Goal: Task Accomplishment & Management: Complete application form

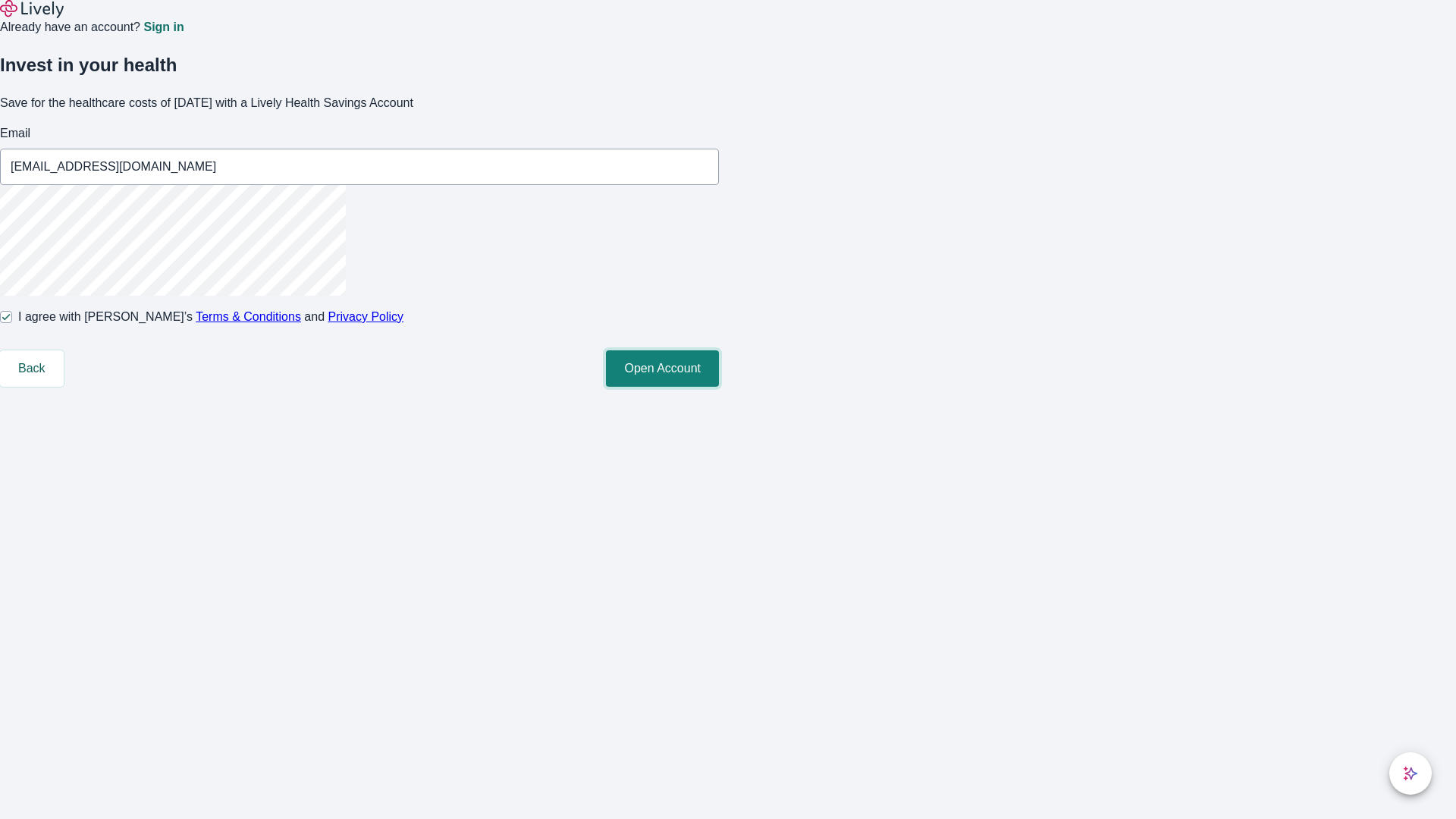
click at [719, 387] on button "Open Account" at bounding box center [662, 368] width 113 height 36
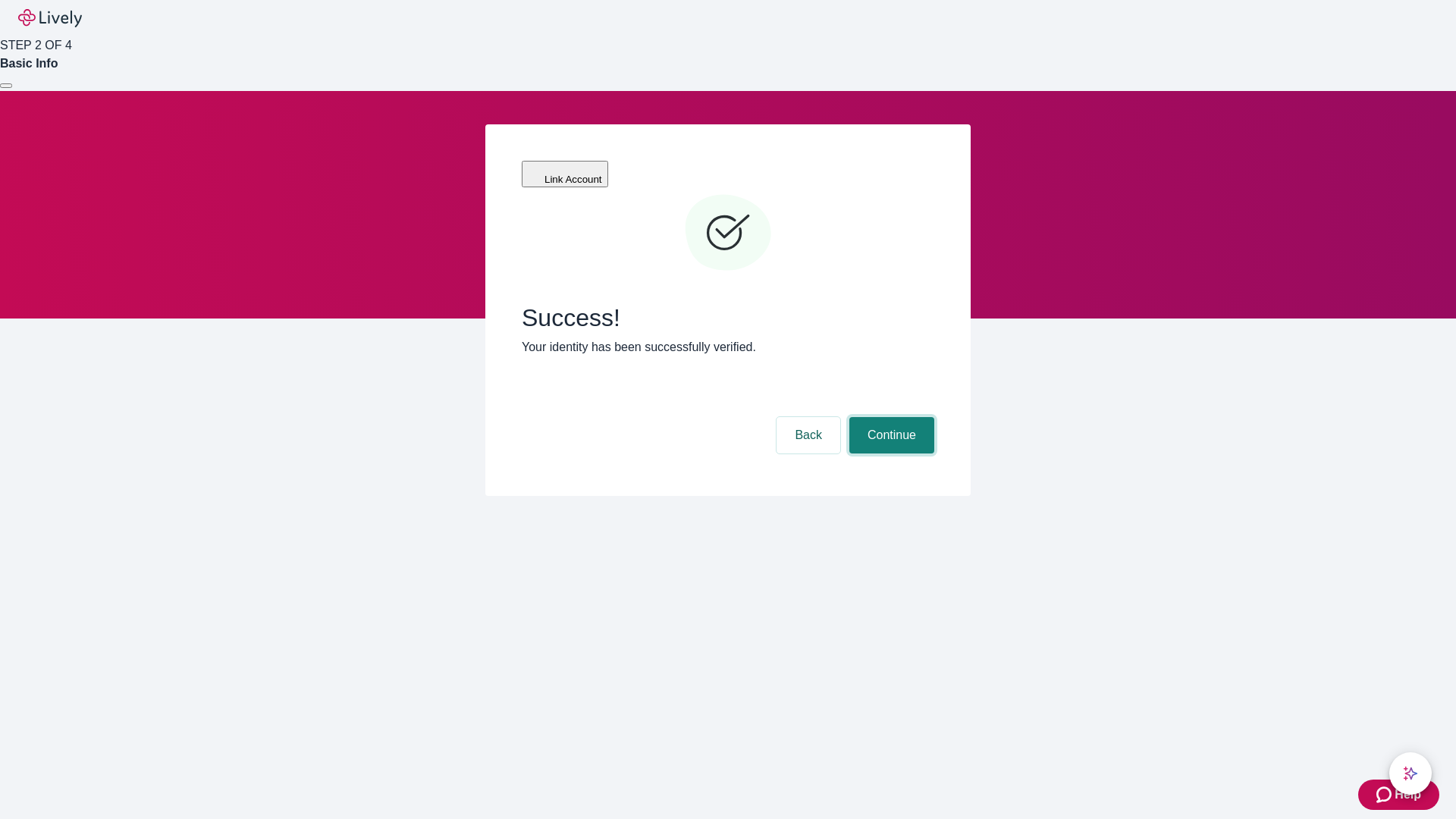
click at [889, 418] on button "Continue" at bounding box center [892, 435] width 85 height 36
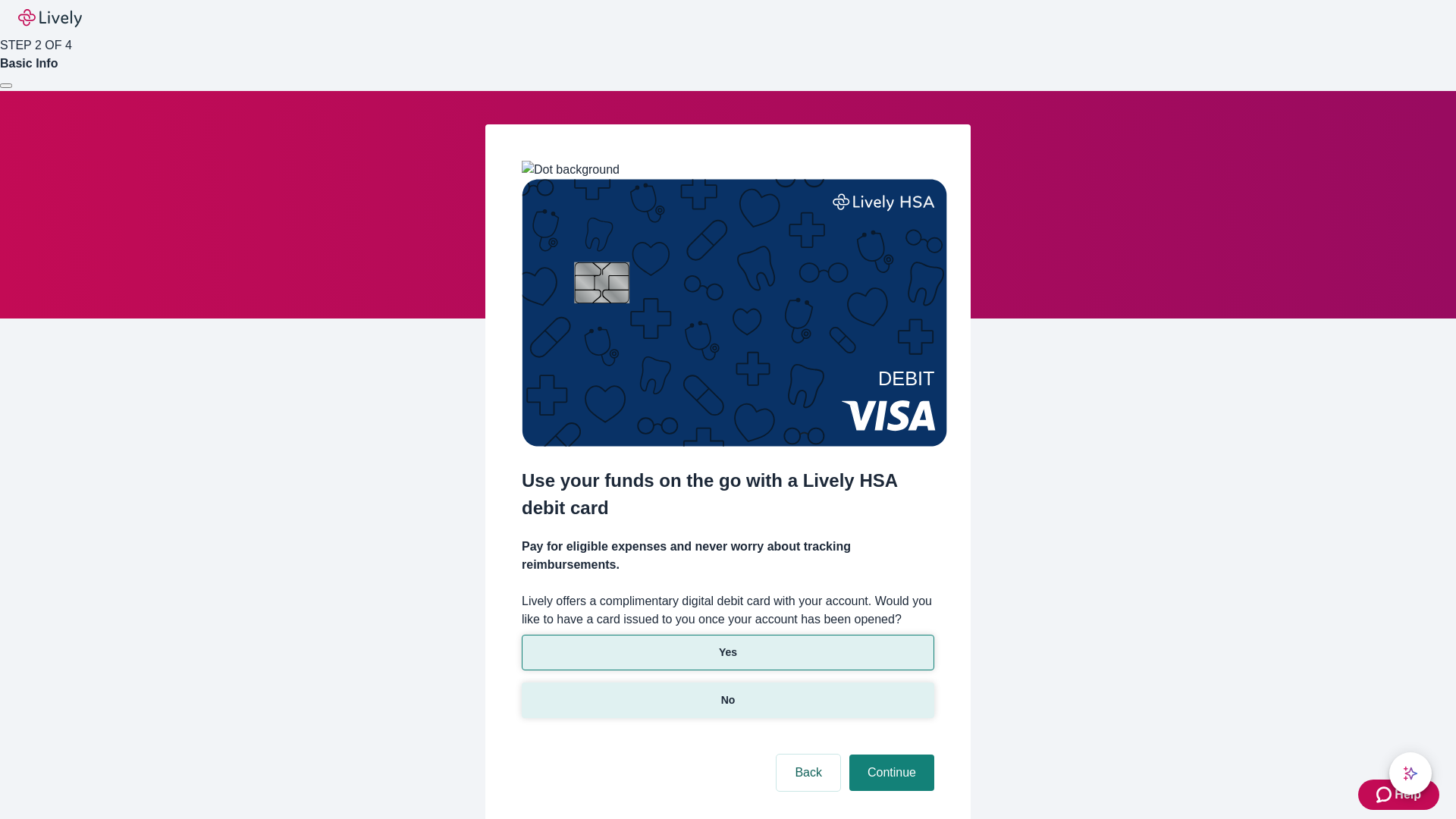
click at [727, 692] on p "No" at bounding box center [728, 700] width 14 height 16
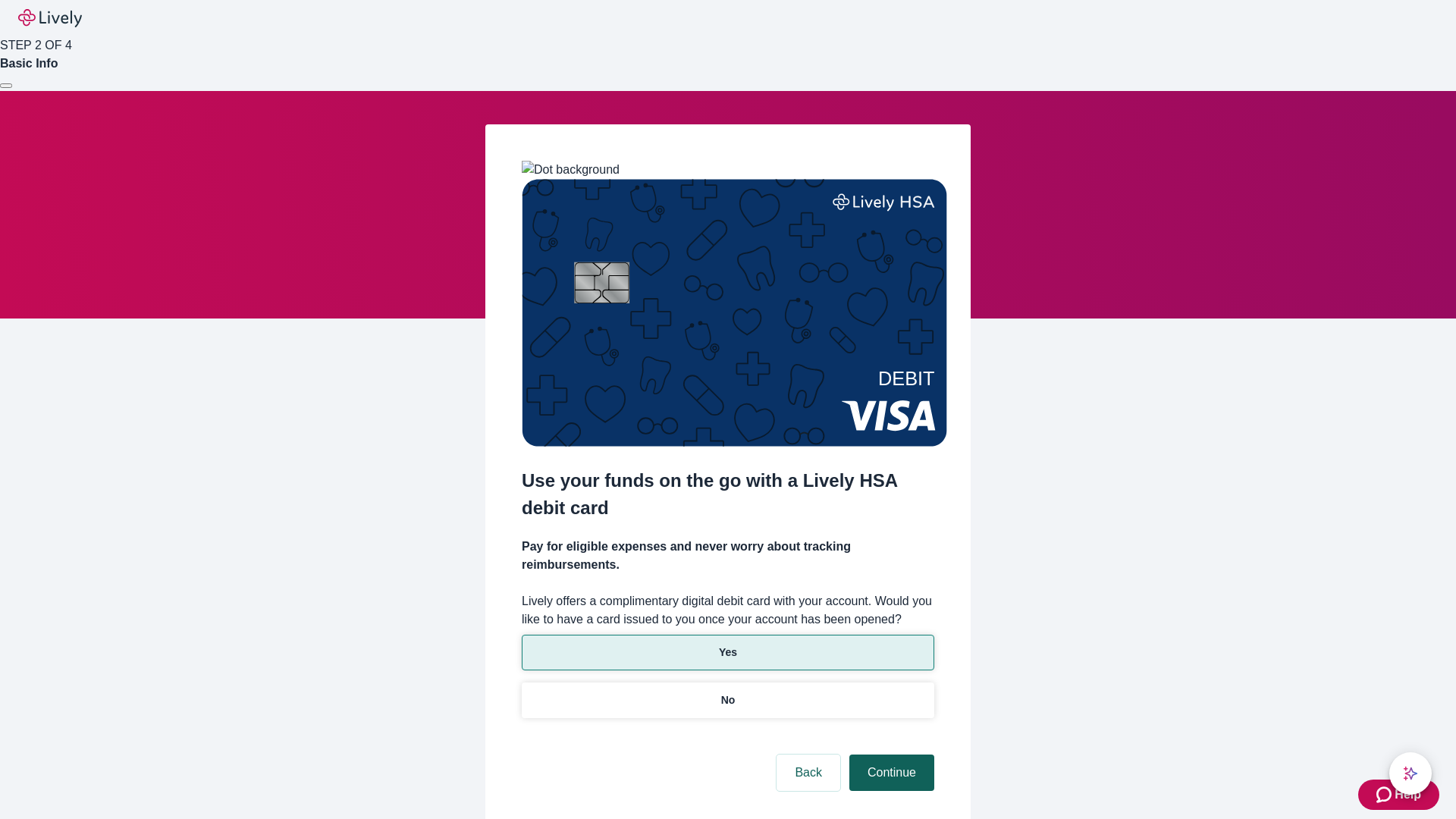
click at [889, 755] on button "Continue" at bounding box center [892, 772] width 85 height 36
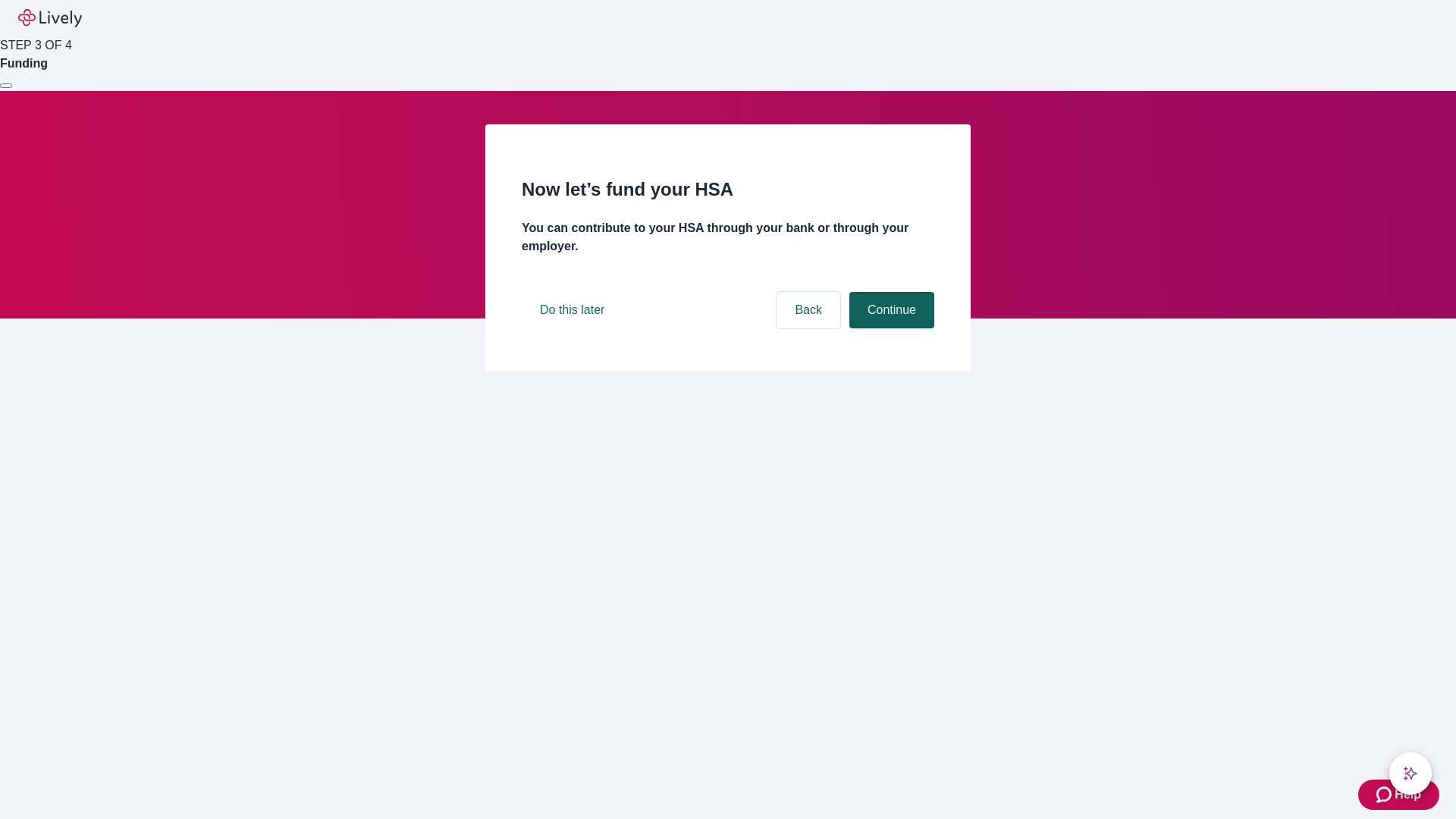
click at [889, 328] on button "Continue" at bounding box center [892, 310] width 85 height 36
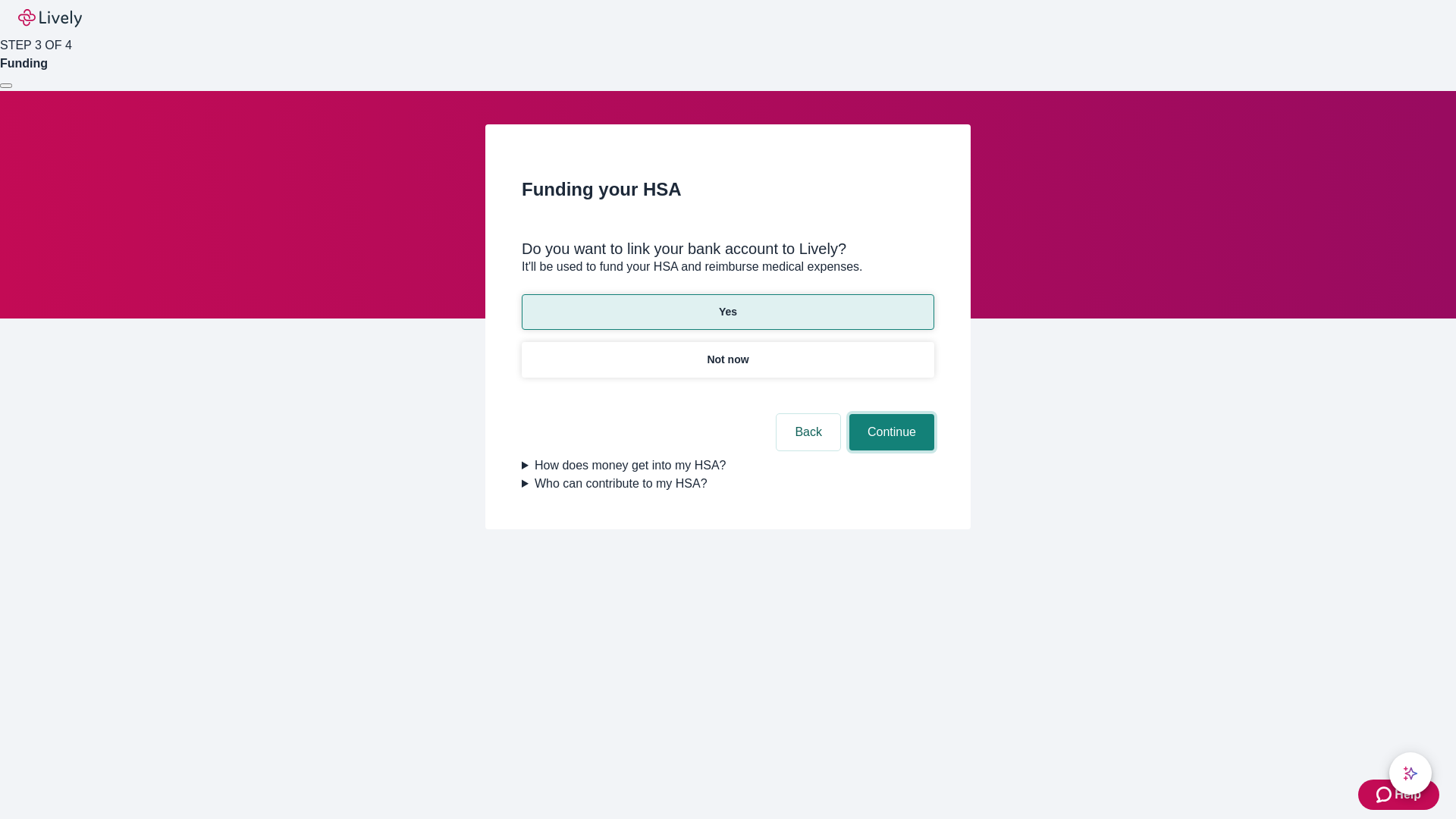
click at [889, 414] on button "Continue" at bounding box center [892, 432] width 85 height 36
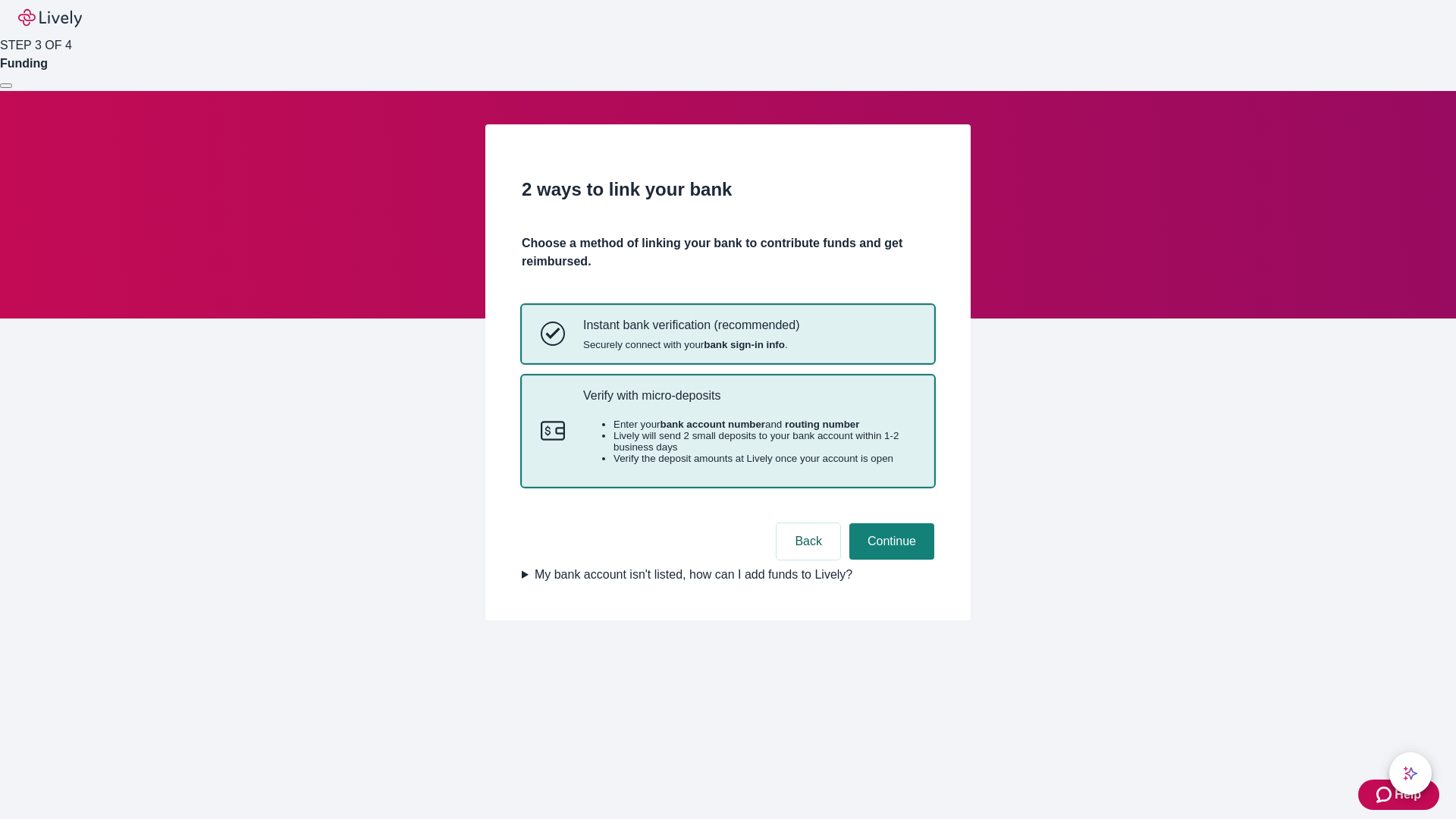
click at [748, 403] on p "Verify with micro-deposits" at bounding box center [749, 396] width 332 height 14
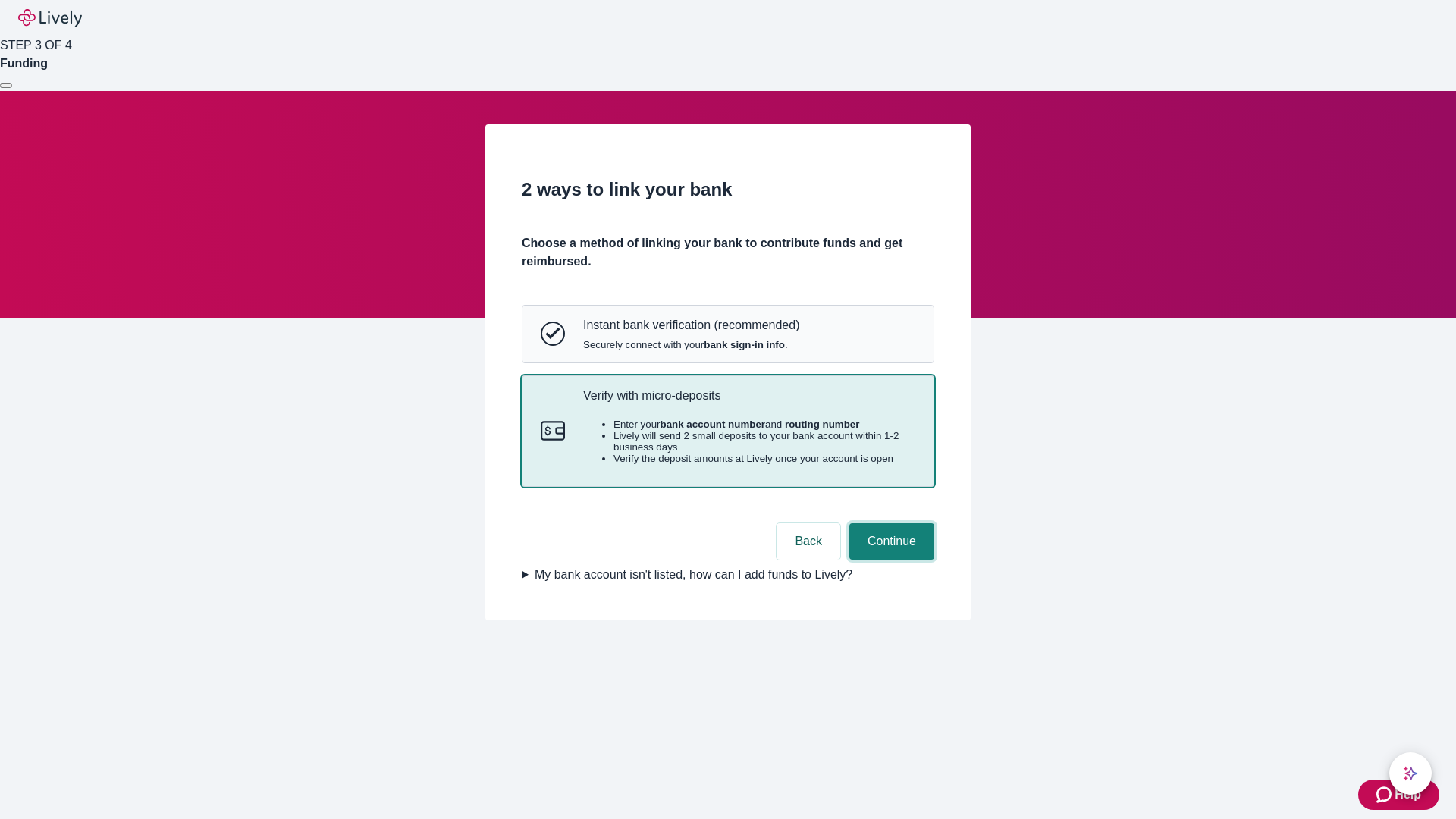
click at [889, 560] on button "Continue" at bounding box center [892, 541] width 85 height 36
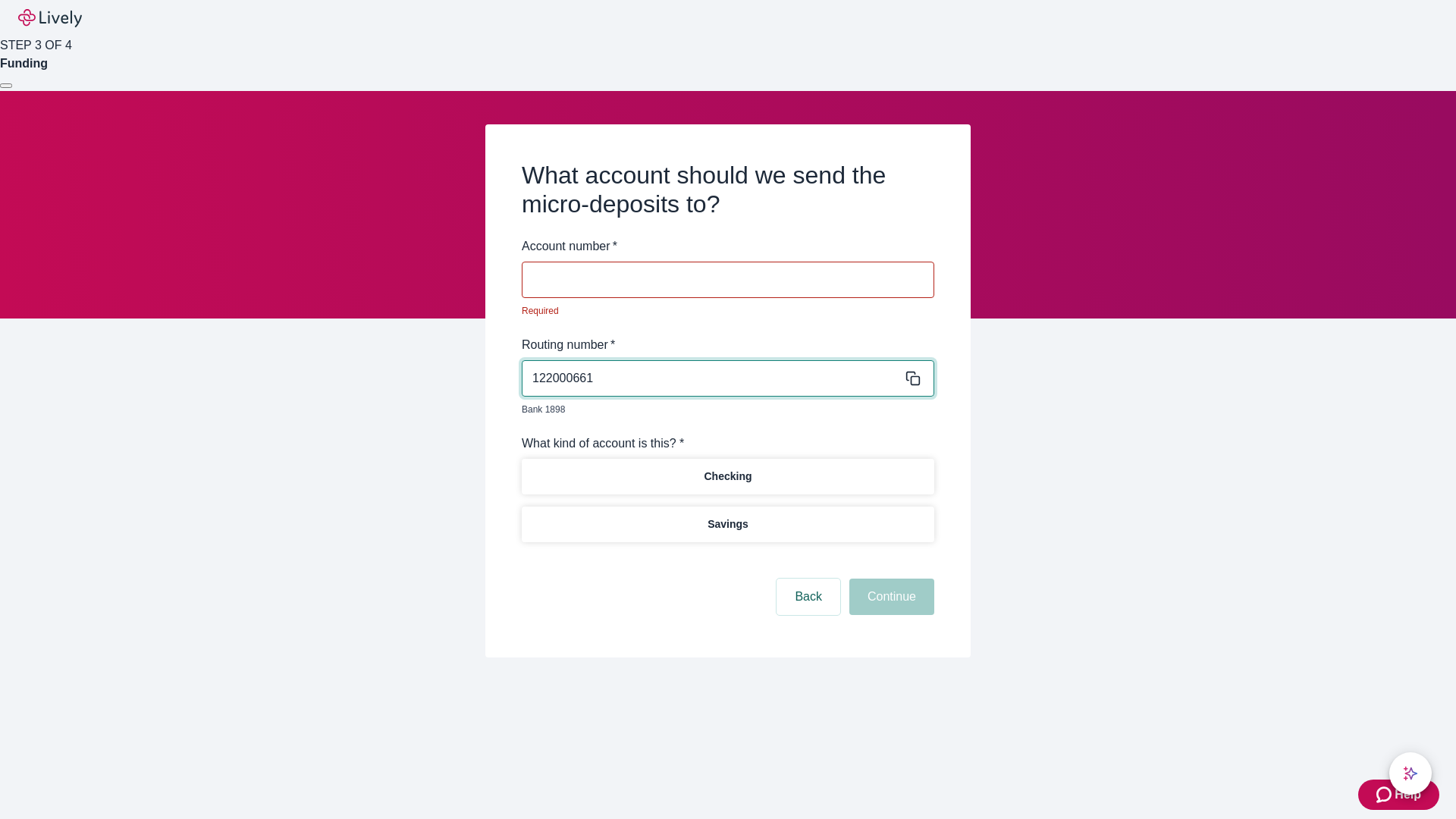
type input "122000661"
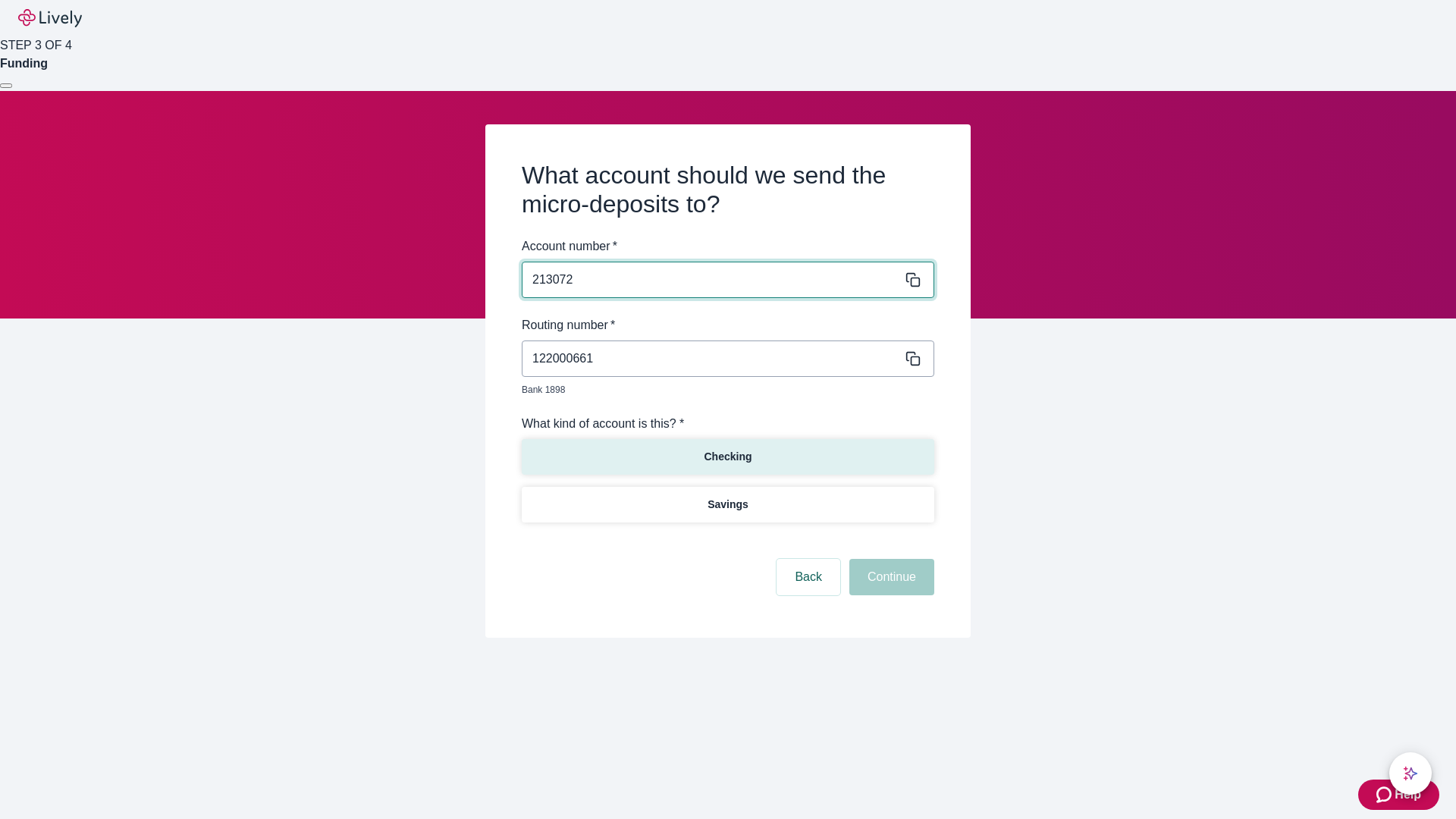
type input "213072"
click at [727, 449] on p "Checking" at bounding box center [728, 457] width 48 height 16
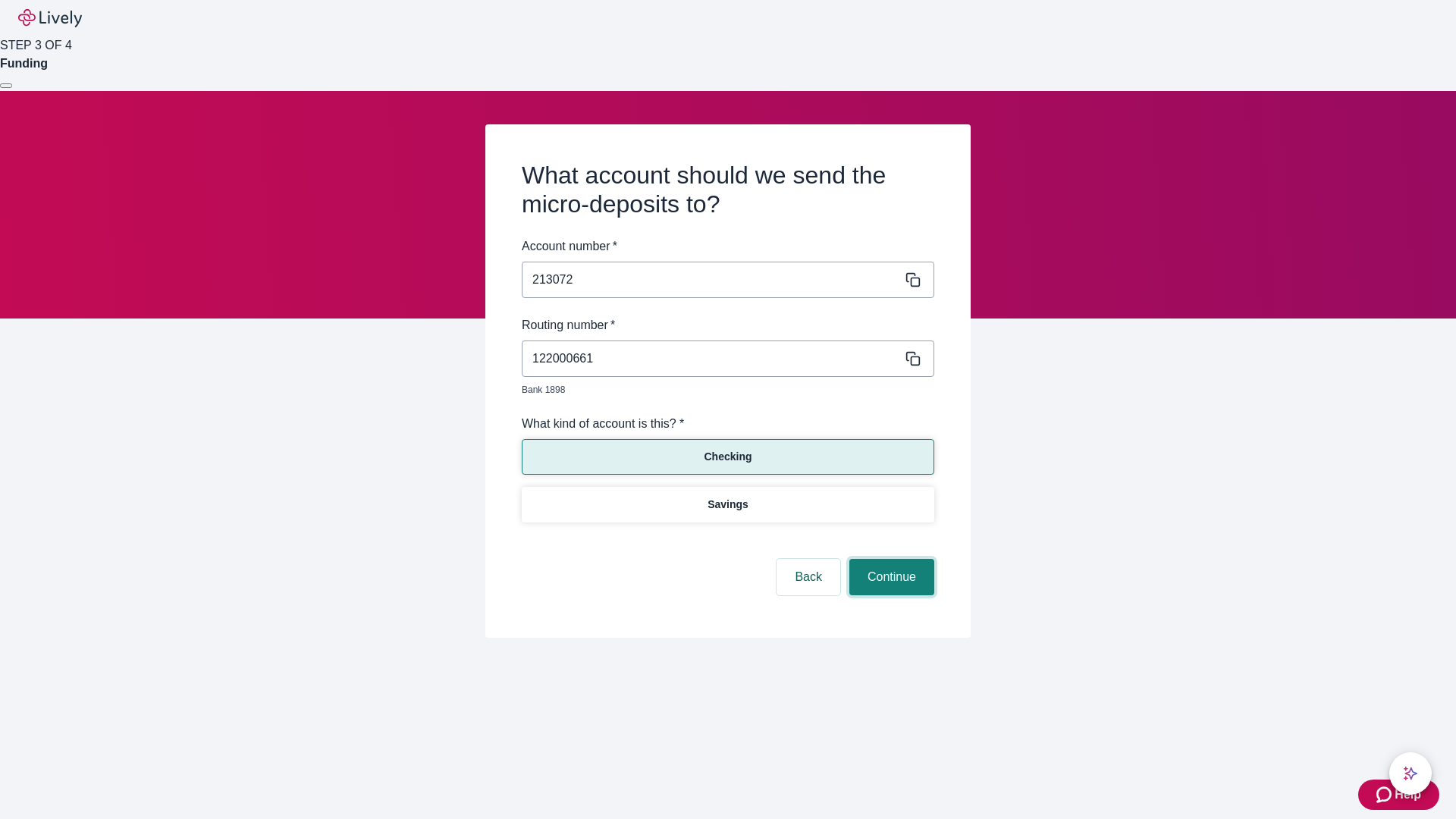
click at [889, 560] on button "Continue" at bounding box center [892, 577] width 85 height 36
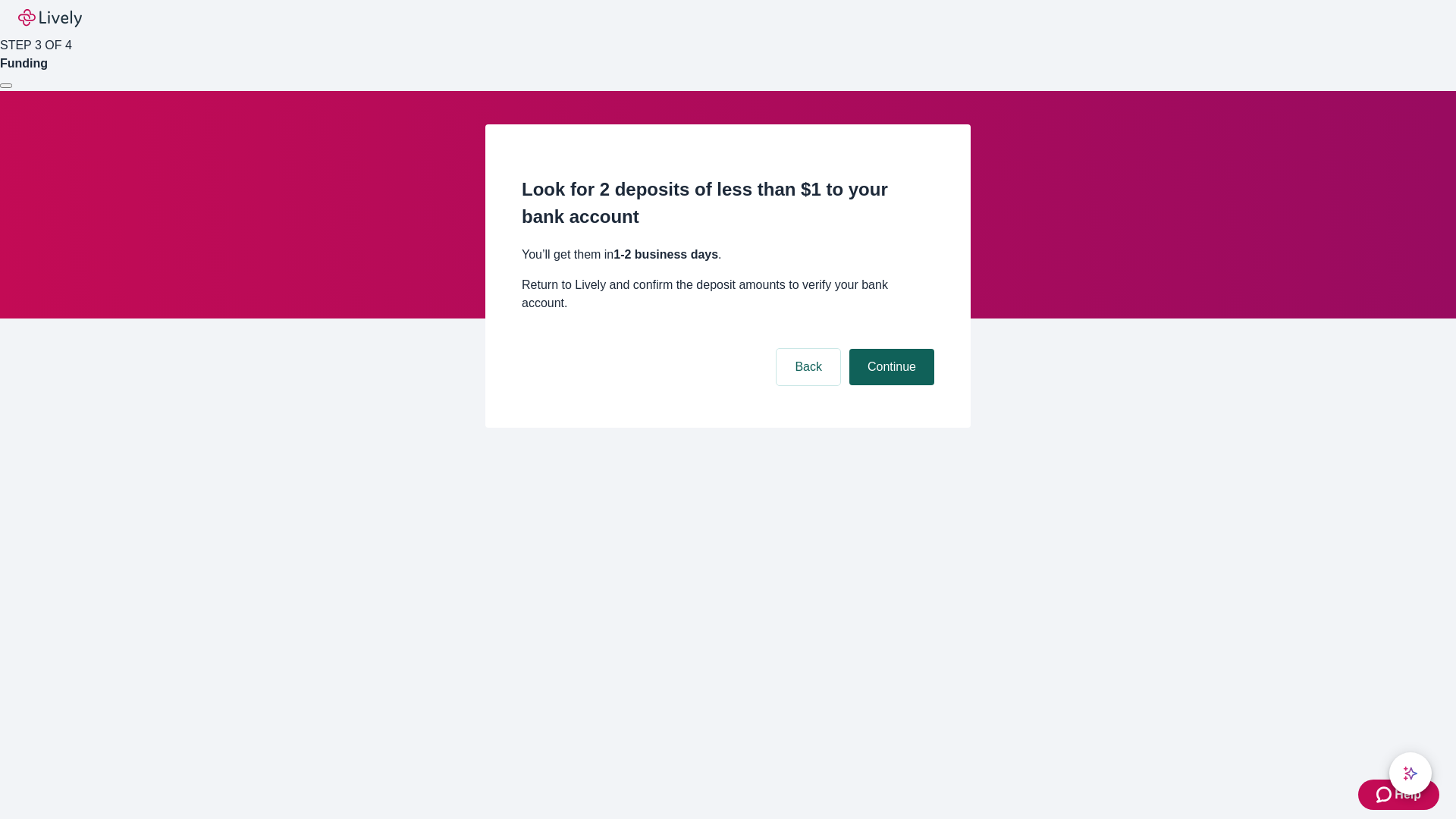
click at [889, 349] on button "Continue" at bounding box center [892, 367] width 85 height 36
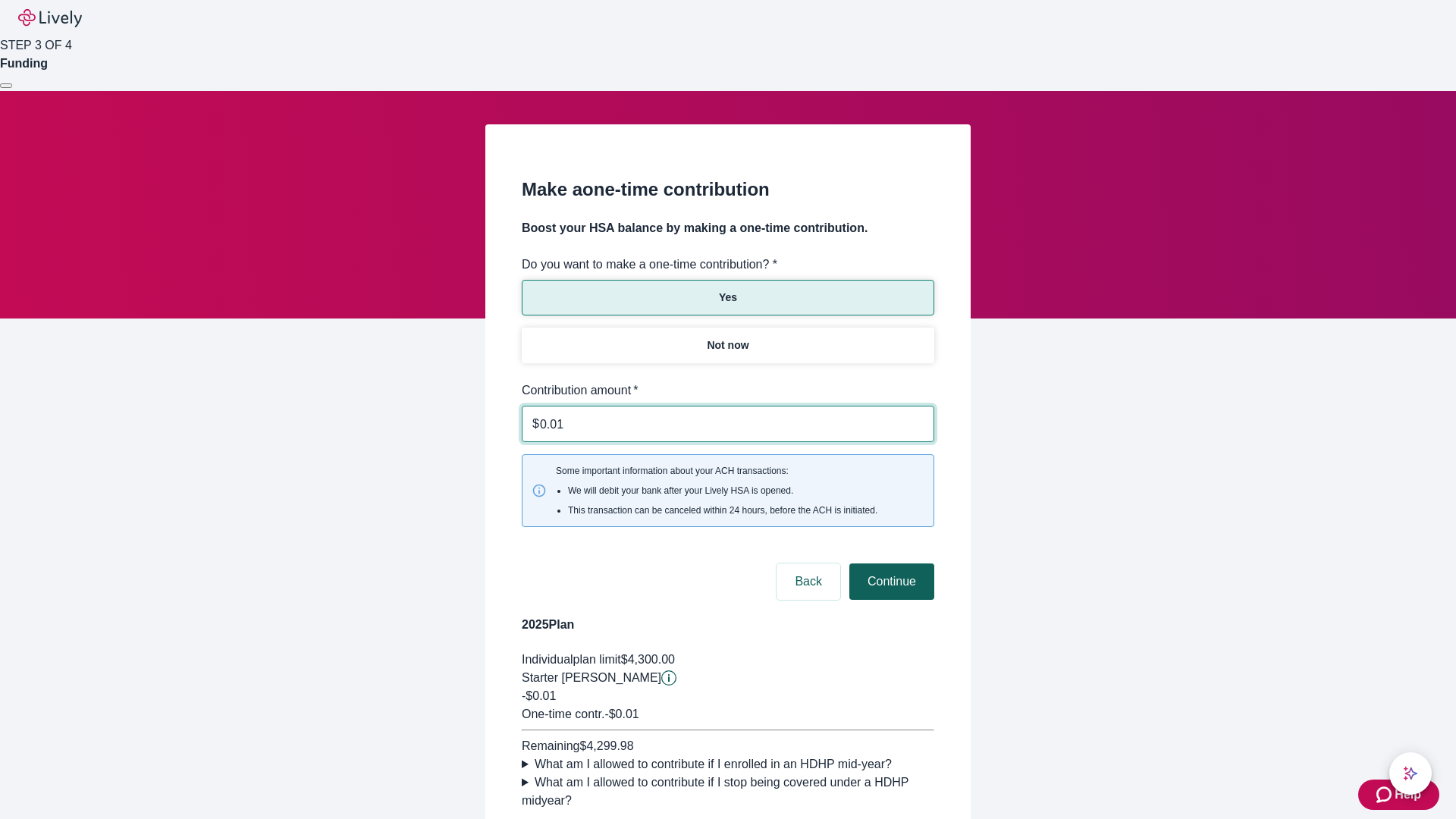
type input "0.01"
click at [889, 564] on button "Continue" at bounding box center [892, 581] width 85 height 36
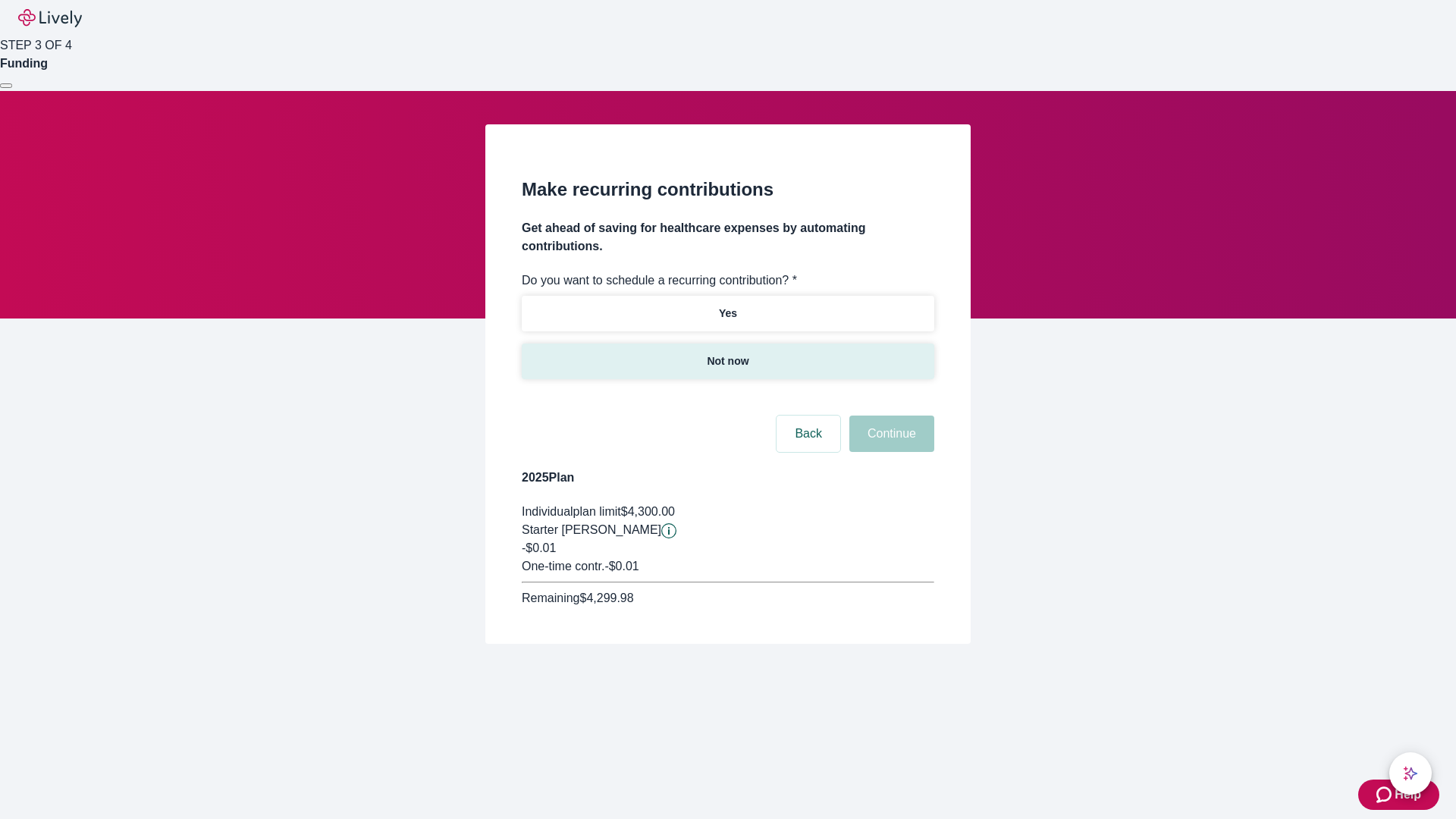
click at [727, 353] on p "Not now" at bounding box center [727, 361] width 42 height 16
click at [889, 416] on button "Continue" at bounding box center [892, 434] width 85 height 36
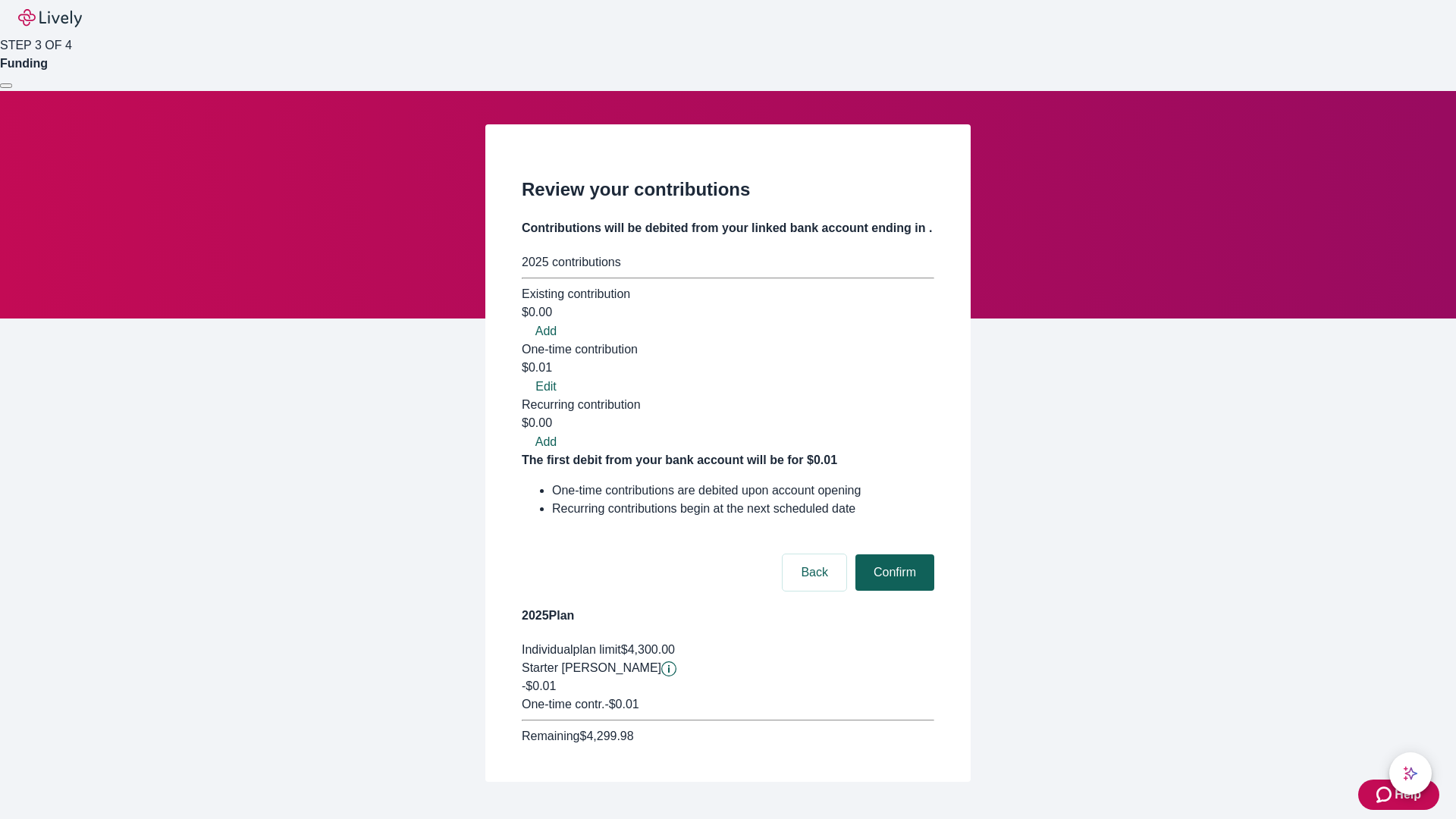
click at [893, 555] on button "Confirm" at bounding box center [895, 572] width 79 height 36
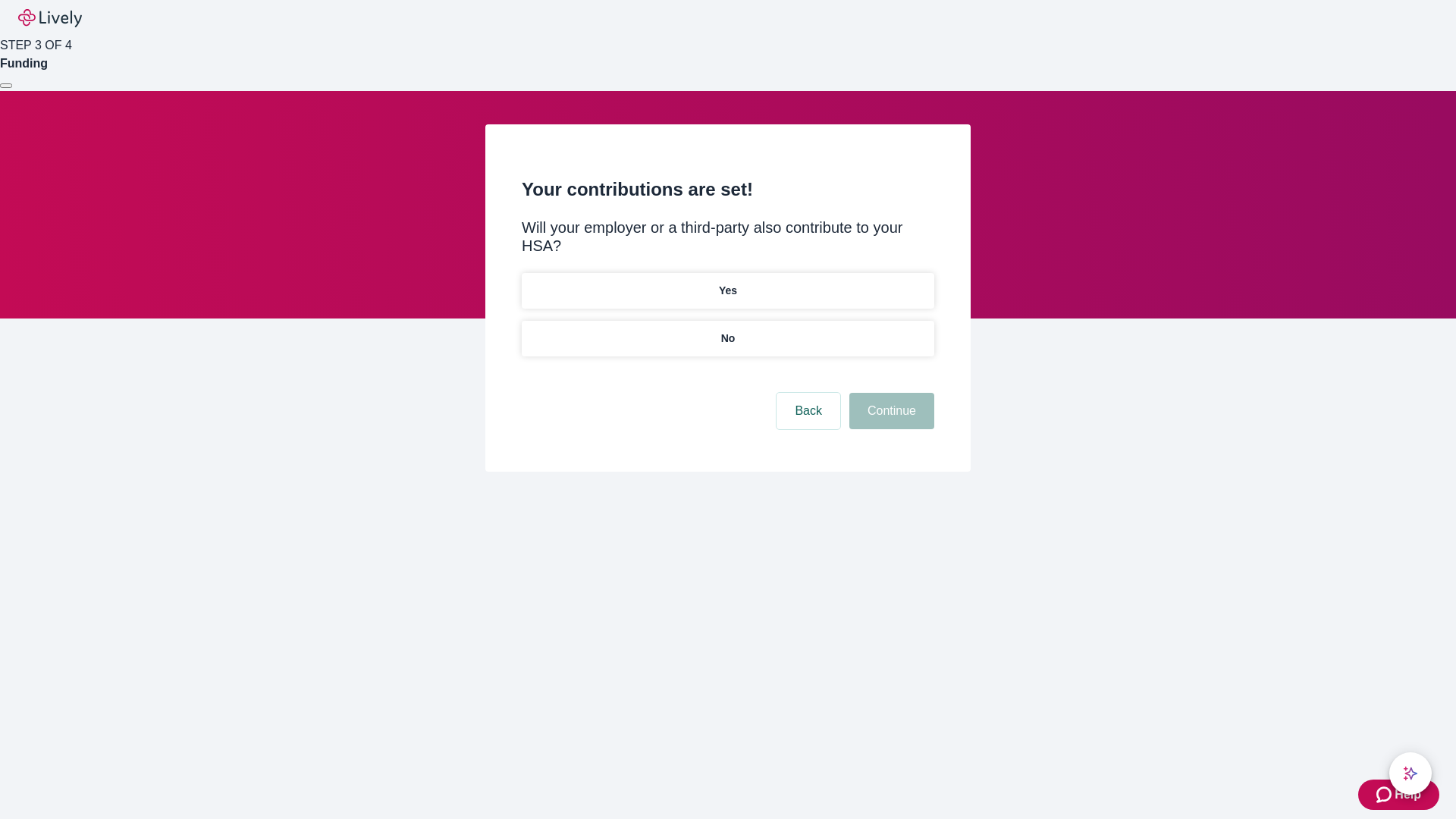
click at [727, 331] on p "No" at bounding box center [728, 339] width 14 height 16
click at [889, 393] on button "Continue" at bounding box center [892, 410] width 85 height 36
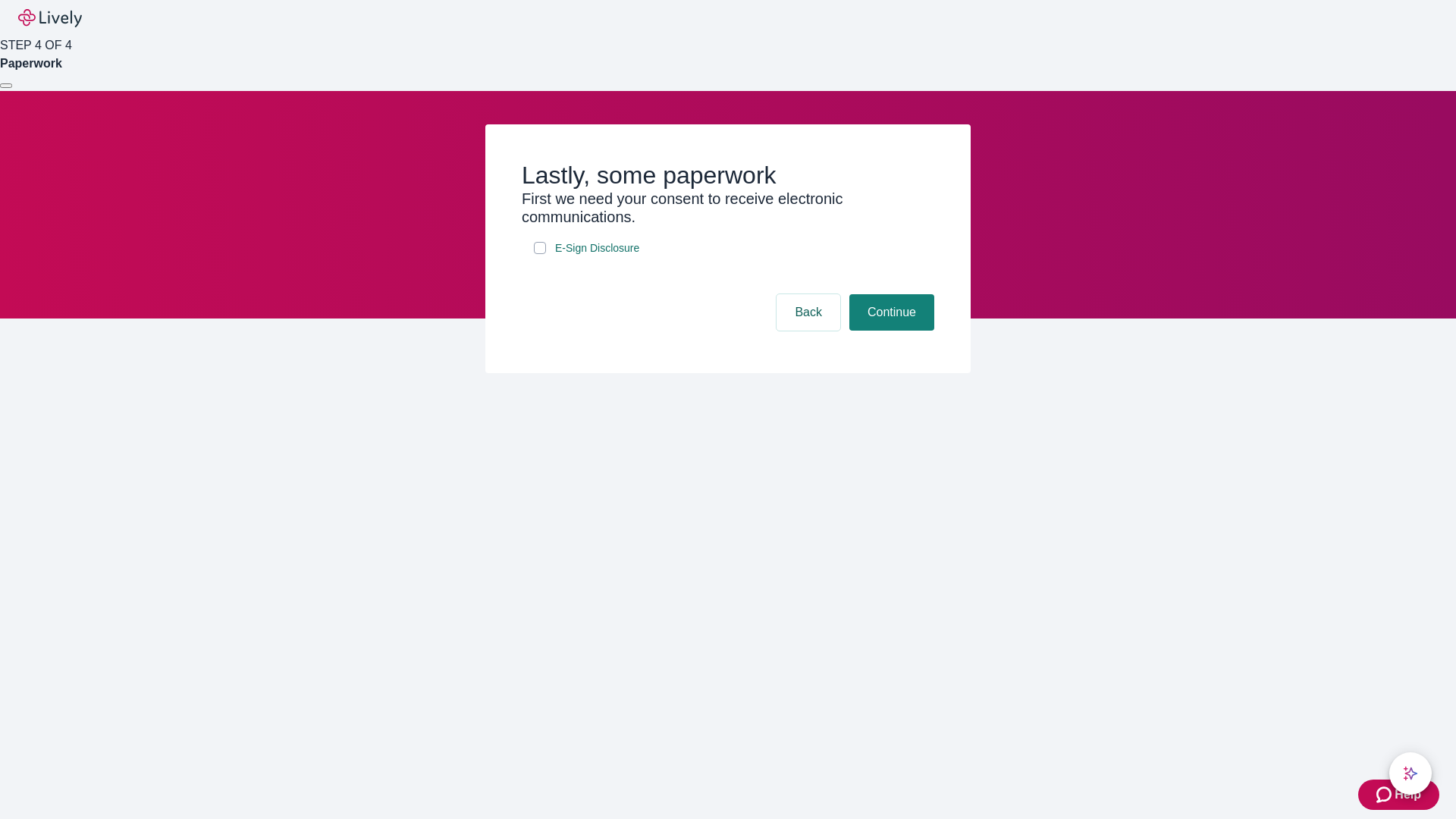
click at [540, 254] on input "E-Sign Disclosure" at bounding box center [539, 247] width 12 height 12
checkbox input "true"
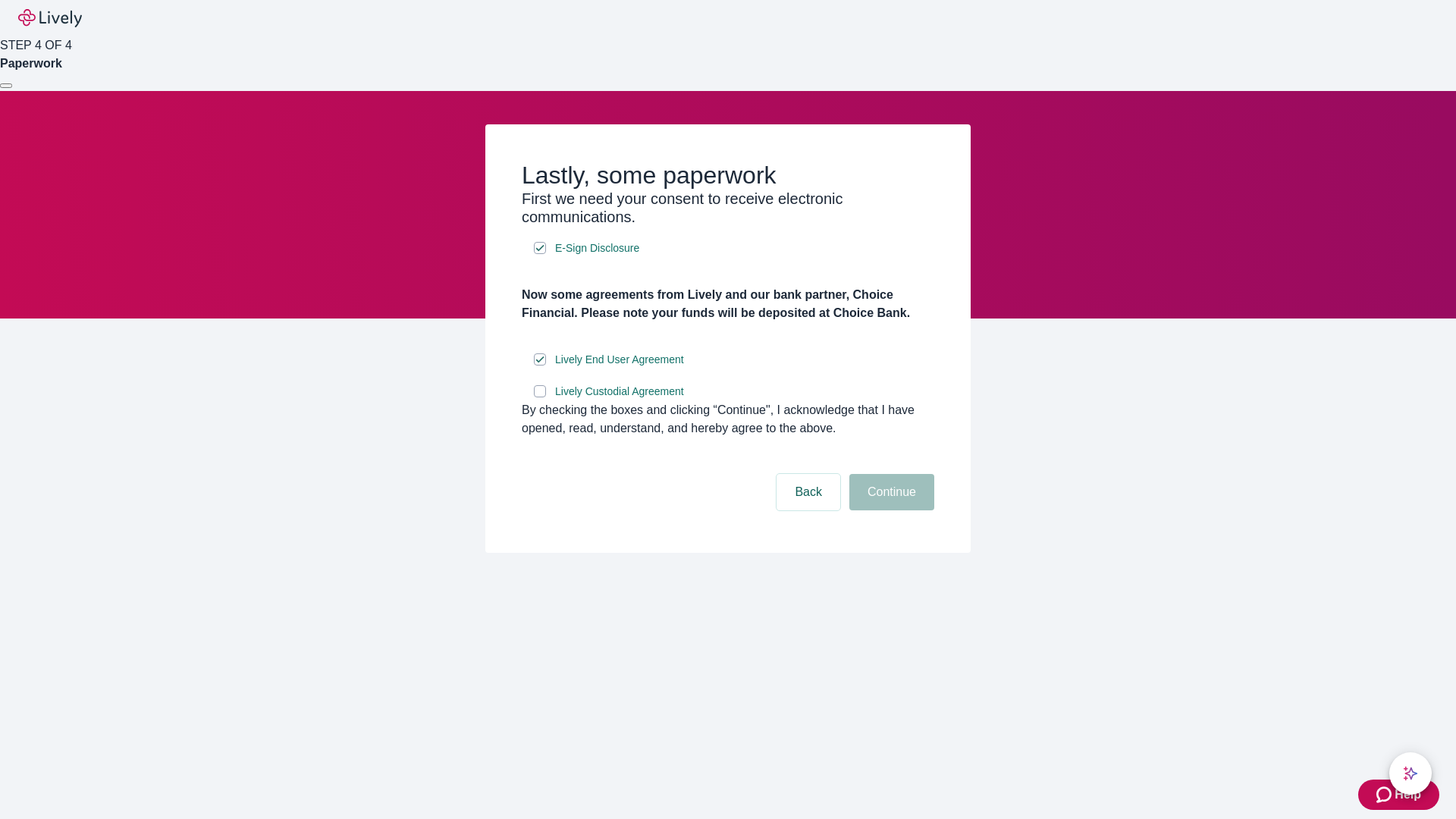
click at [540, 397] on input "Lively Custodial Agreement" at bounding box center [539, 391] width 12 height 12
checkbox input "true"
click at [889, 511] on button "Continue" at bounding box center [892, 491] width 85 height 36
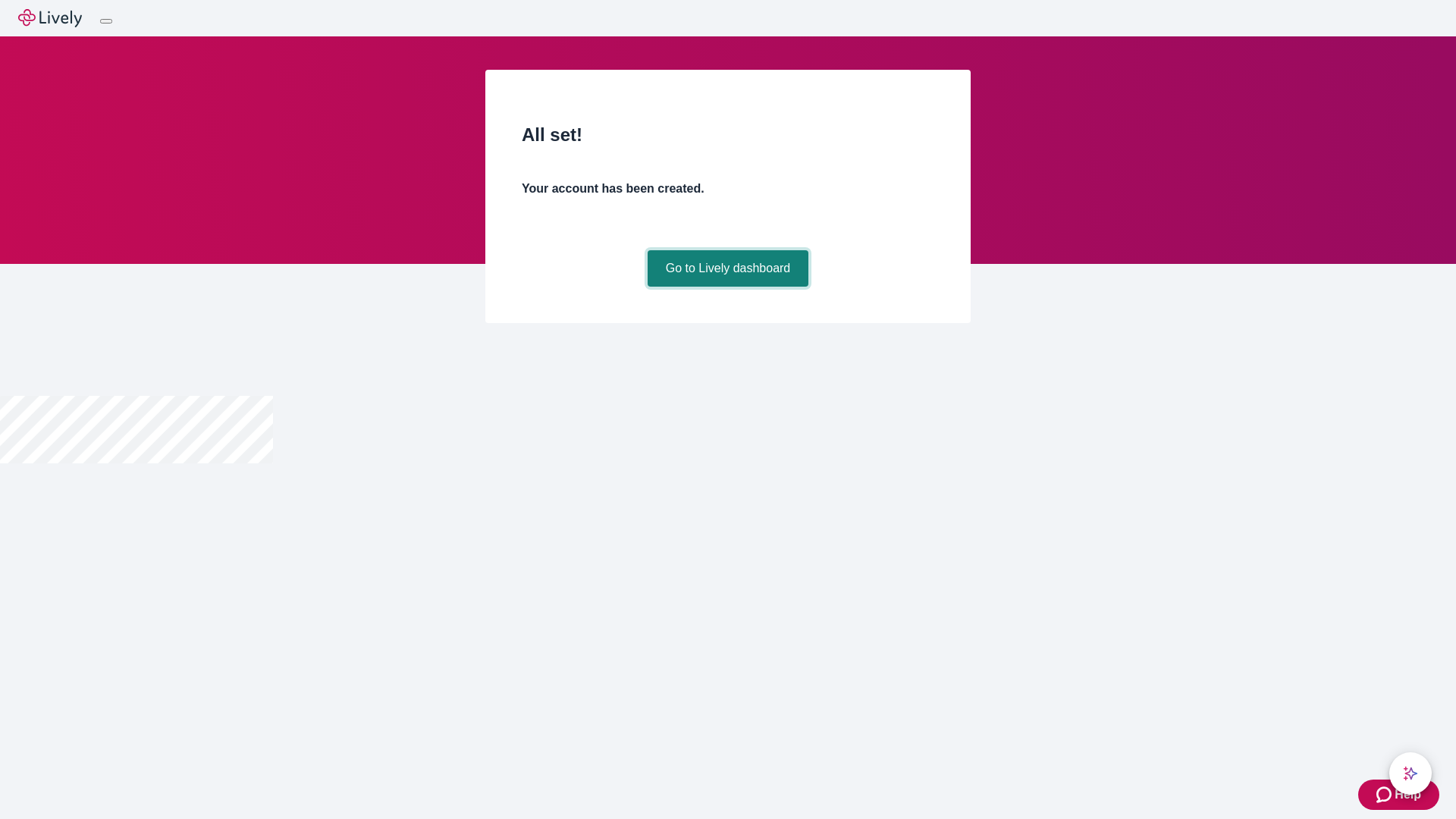
click at [727, 287] on link "Go to Lively dashboard" at bounding box center [728, 268] width 161 height 36
